Goal: Task Accomplishment & Management: Manage account settings

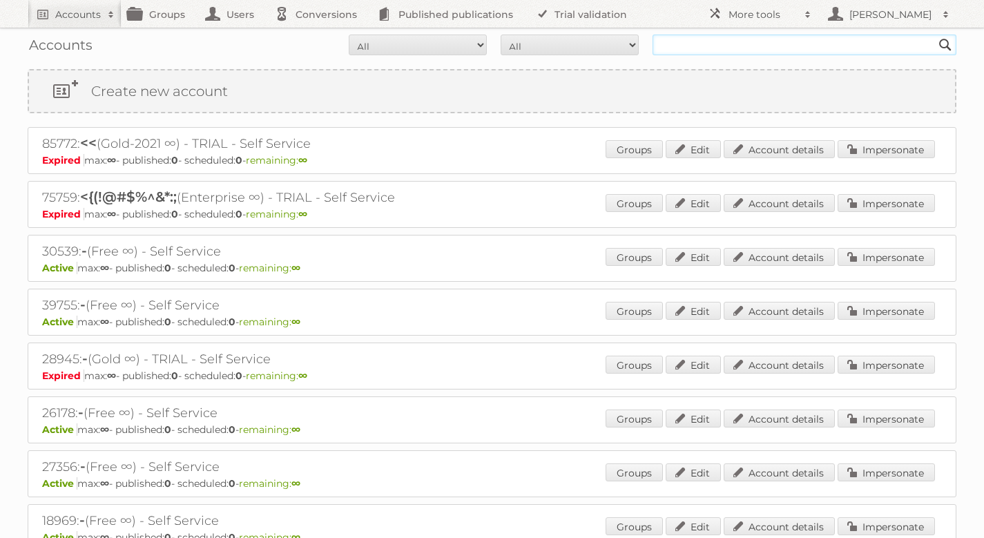
click at [851, 39] on input "text" at bounding box center [804, 45] width 304 height 21
type input "cristal"
click at [935, 35] on input "Search" at bounding box center [945, 45] width 21 height 21
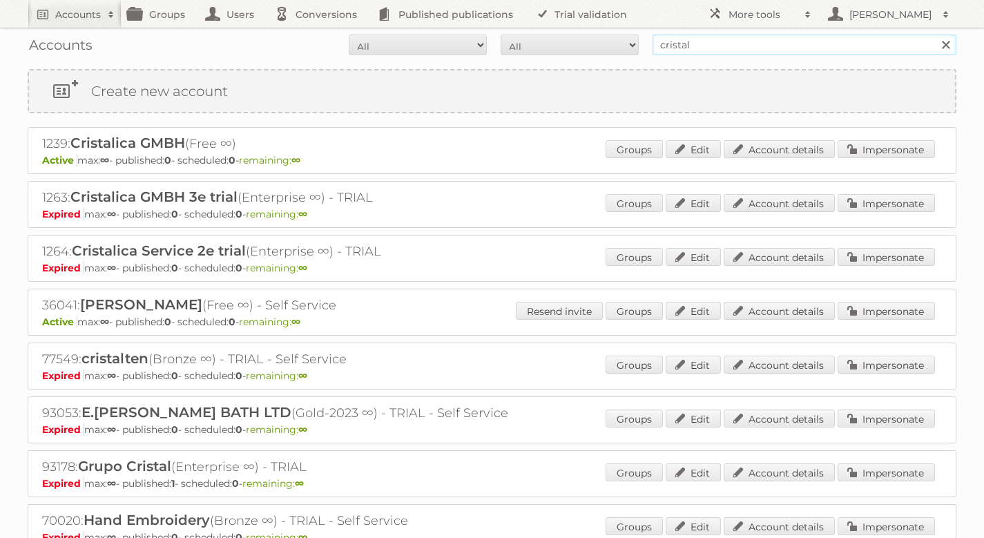
click at [745, 45] on input "cristal" at bounding box center [804, 45] width 304 height 21
click at [745, 44] on input "cristal" at bounding box center [804, 45] width 304 height 21
type input "grupo cristal"
click at [935, 35] on input "Search" at bounding box center [945, 45] width 21 height 21
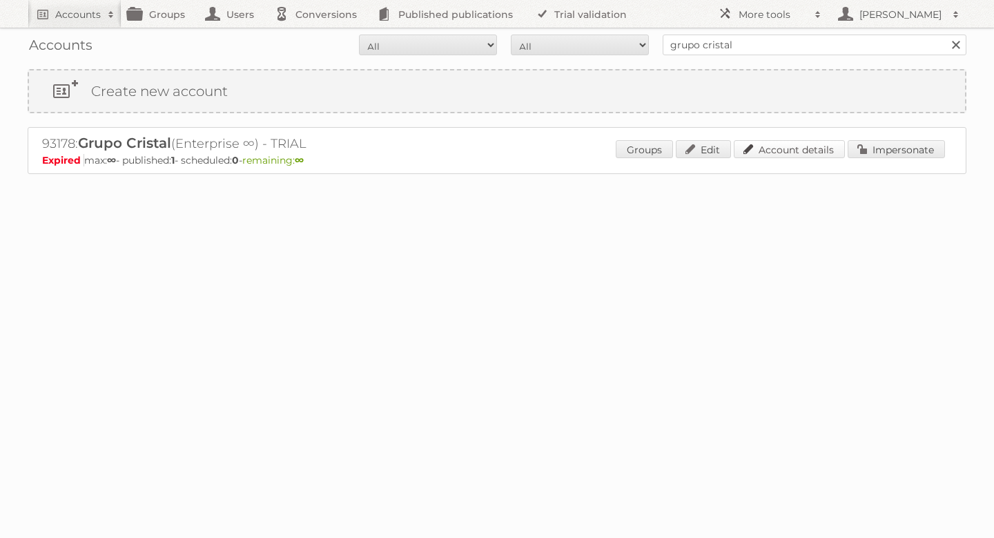
click at [796, 155] on link "Account details" at bounding box center [789, 149] width 111 height 18
